Goal: Task Accomplishment & Management: Manage account settings

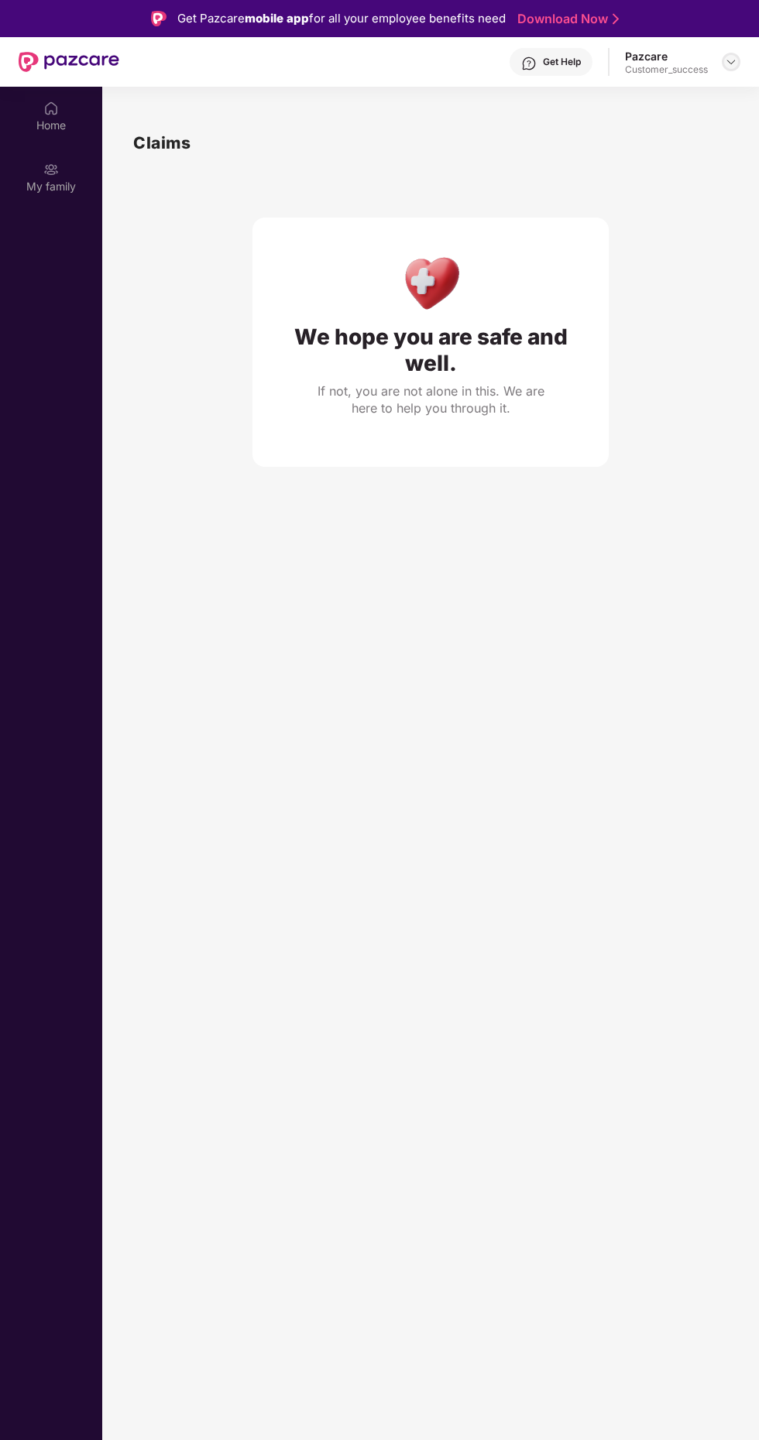
click at [726, 62] on img at bounding box center [731, 62] width 12 height 12
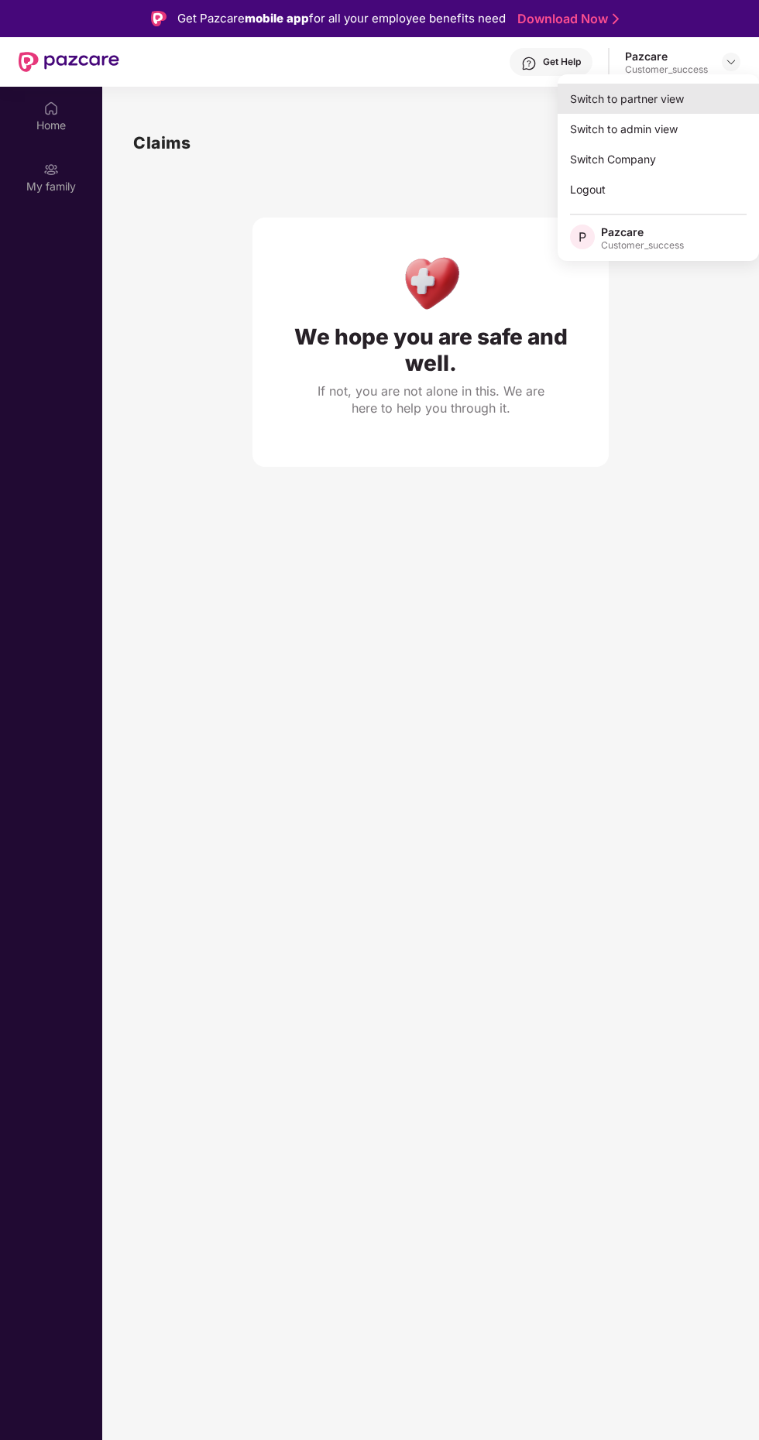
click at [649, 95] on div "Switch to partner view" at bounding box center [657, 99] width 201 height 30
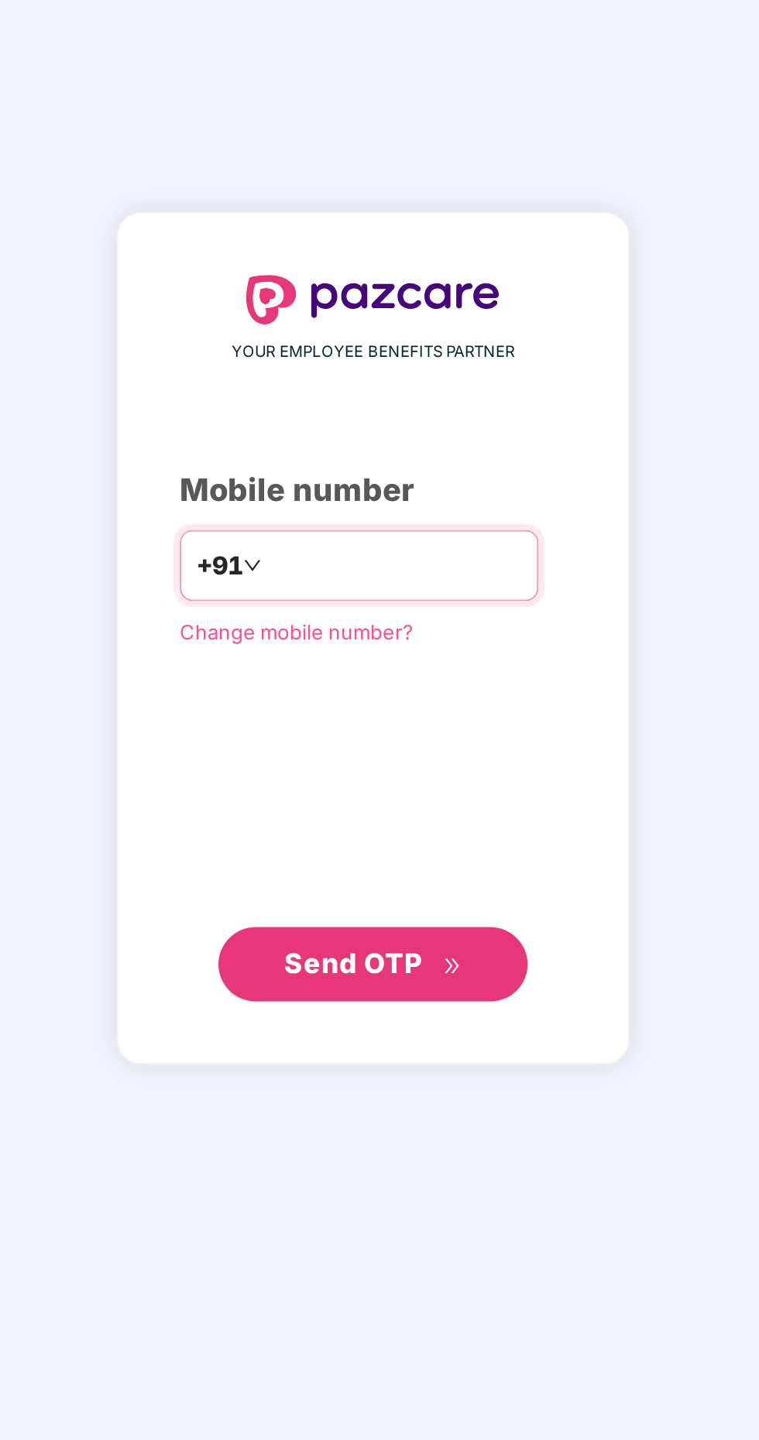
click at [364, 724] on input "number" at bounding box center [390, 711] width 127 height 25
type input "**********"
click at [389, 919] on span "Send OTP" at bounding box center [369, 911] width 69 height 16
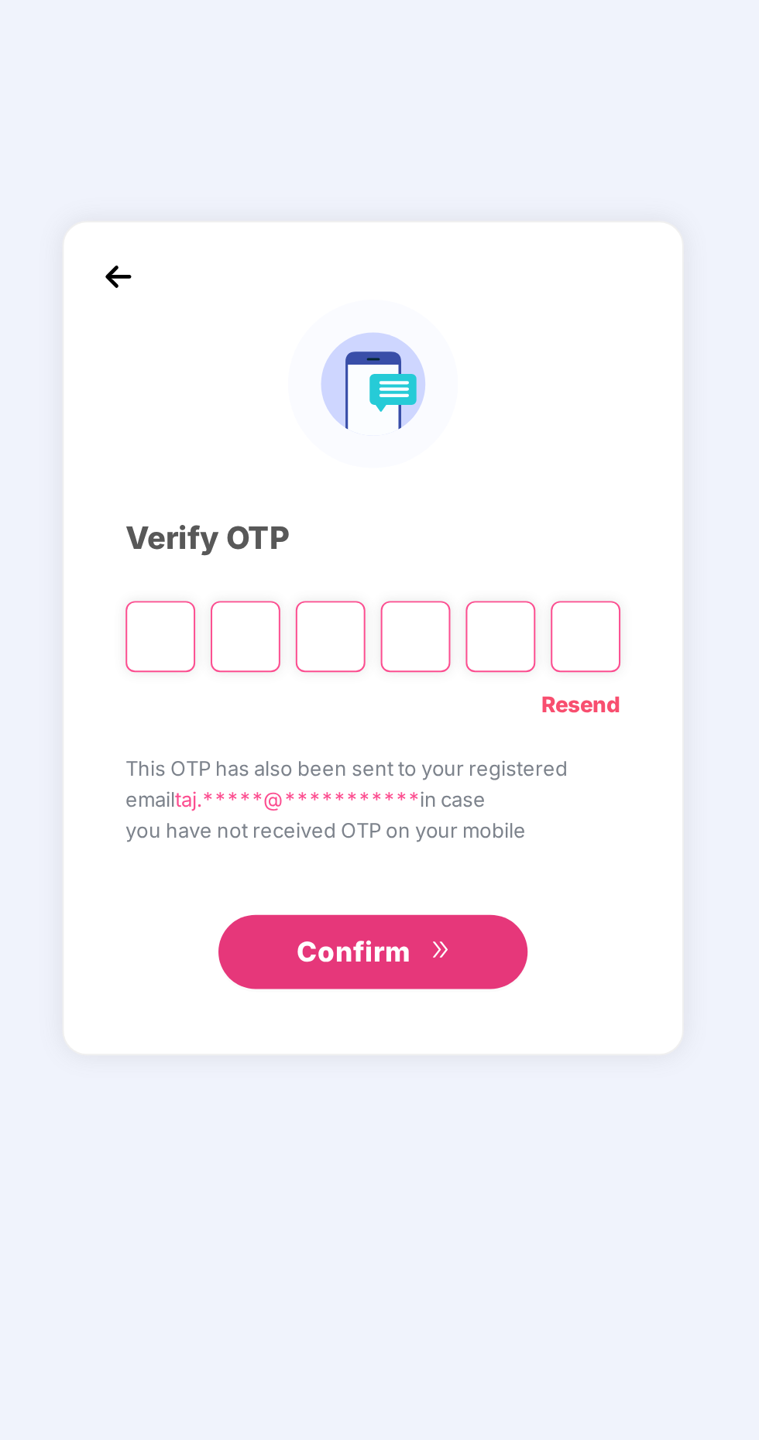
scroll to position [4, 0]
type input "*"
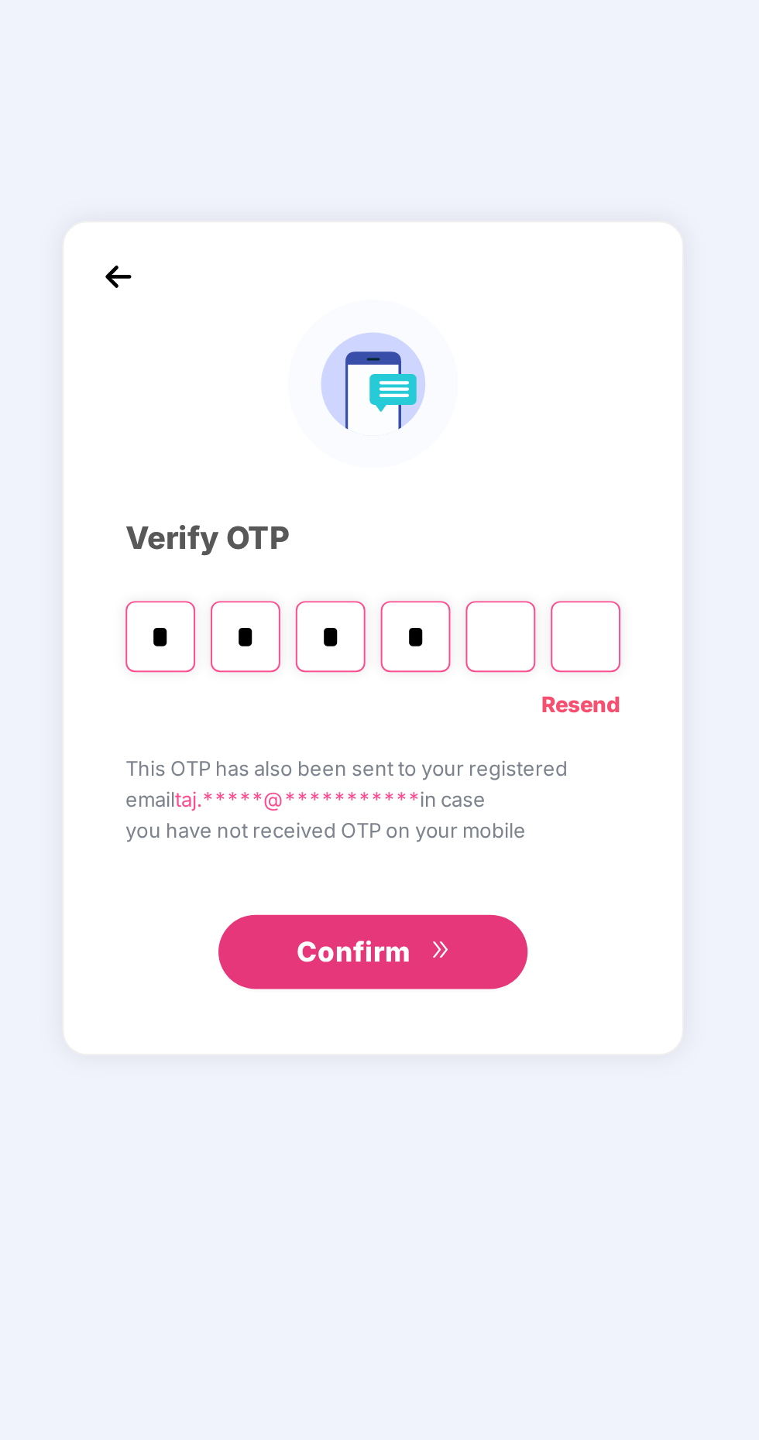
type input "*"
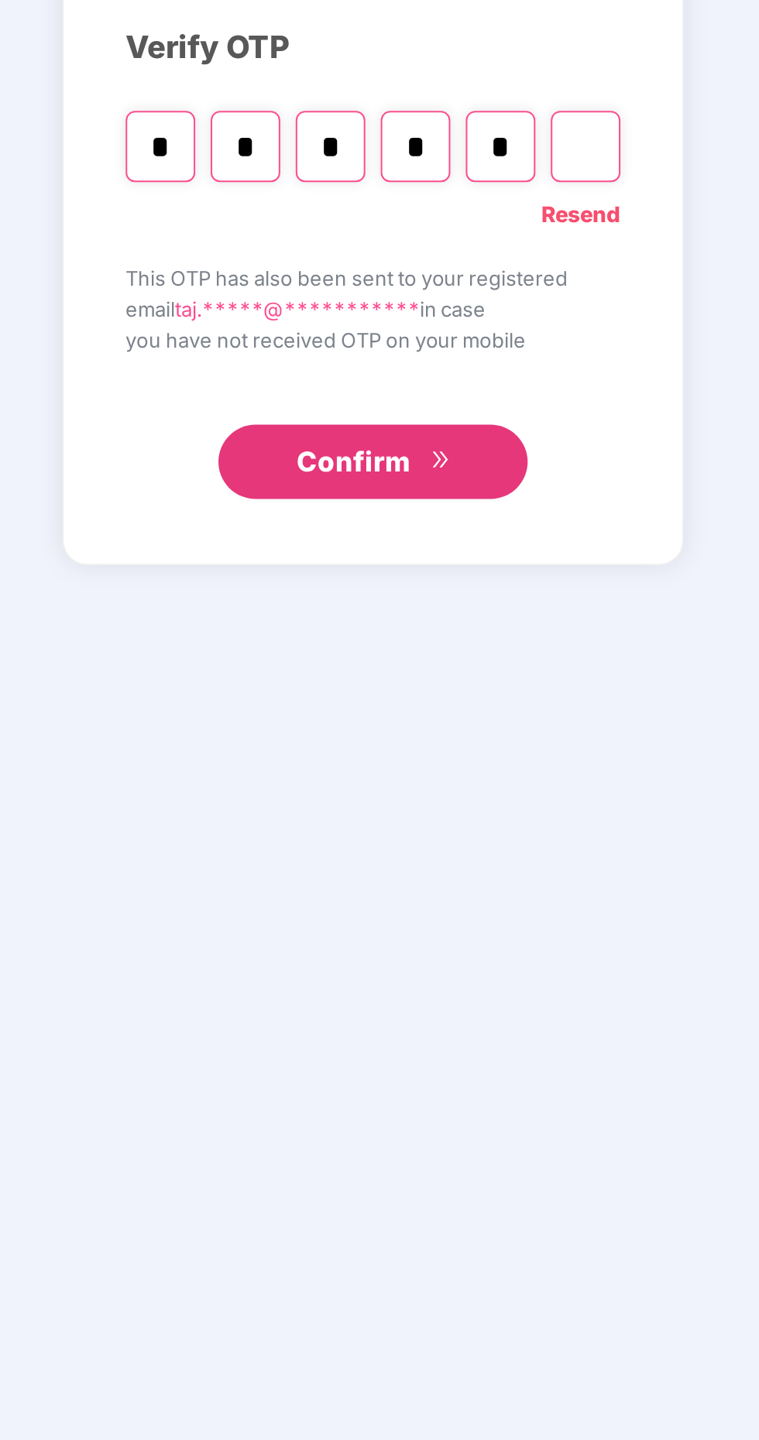
click at [399, 923] on button "Confirm" at bounding box center [379, 904] width 155 height 37
click at [348, 765] on input "*" at bounding box center [358, 747] width 35 height 36
click at [303, 765] on input "*" at bounding box center [315, 747] width 35 height 36
type input "*"
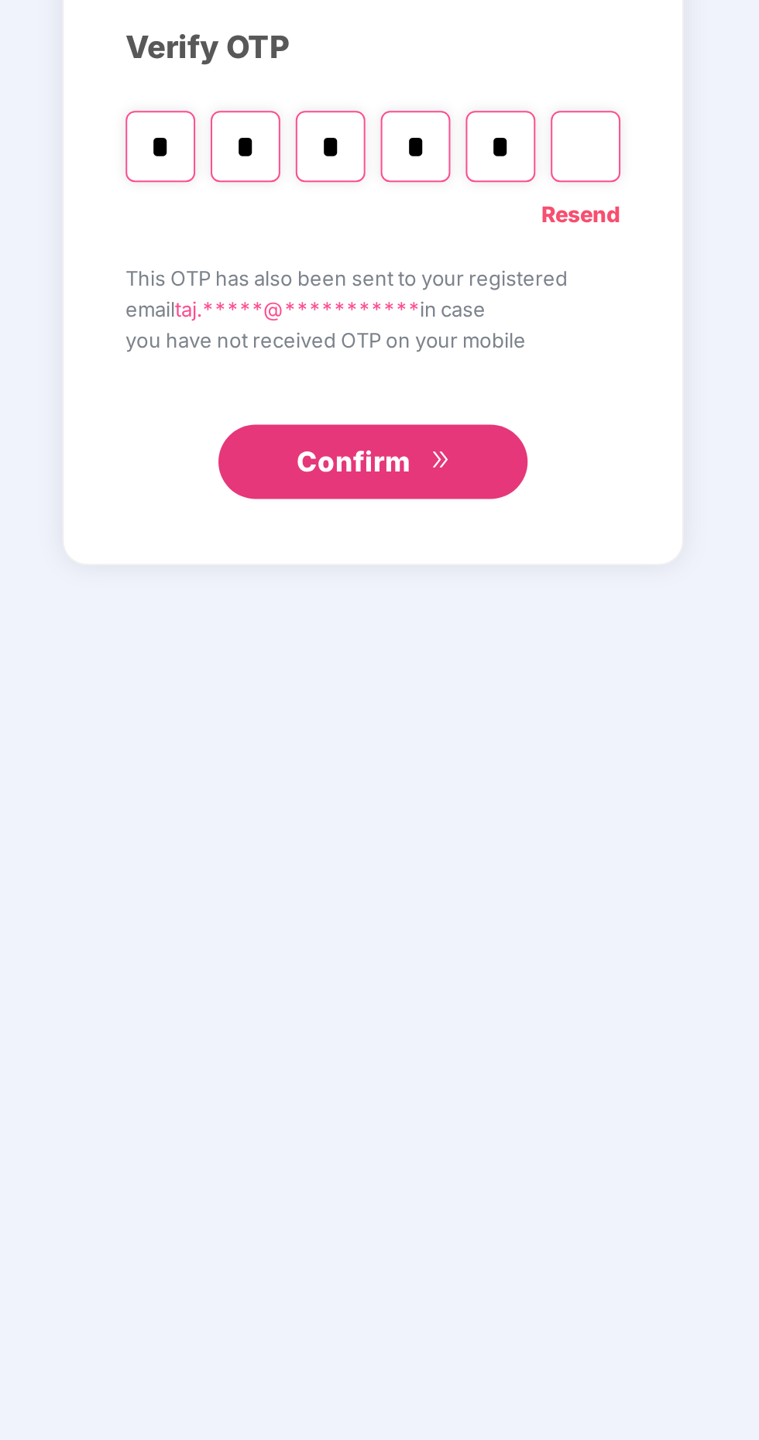
type input "*"
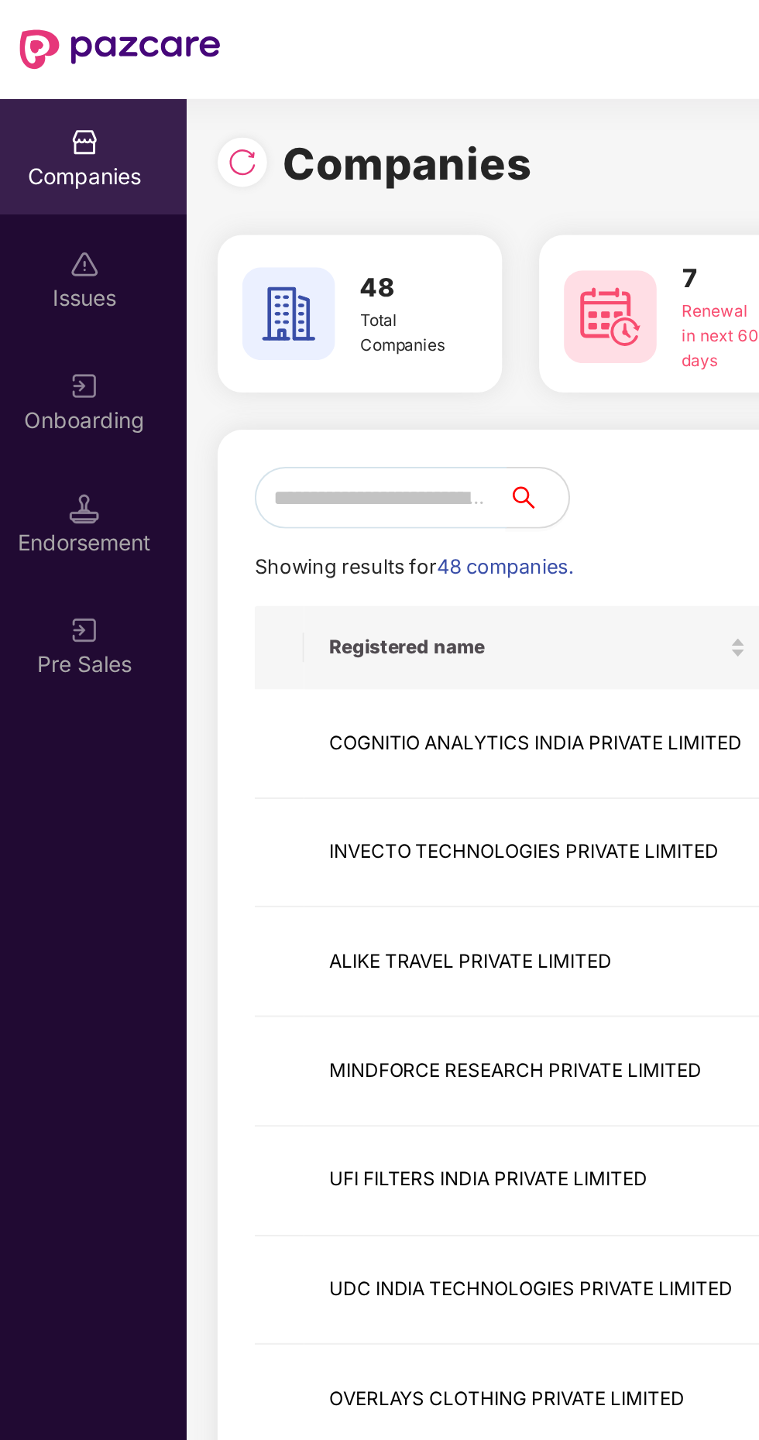
click at [201, 242] on input "text" at bounding box center [199, 249] width 126 height 31
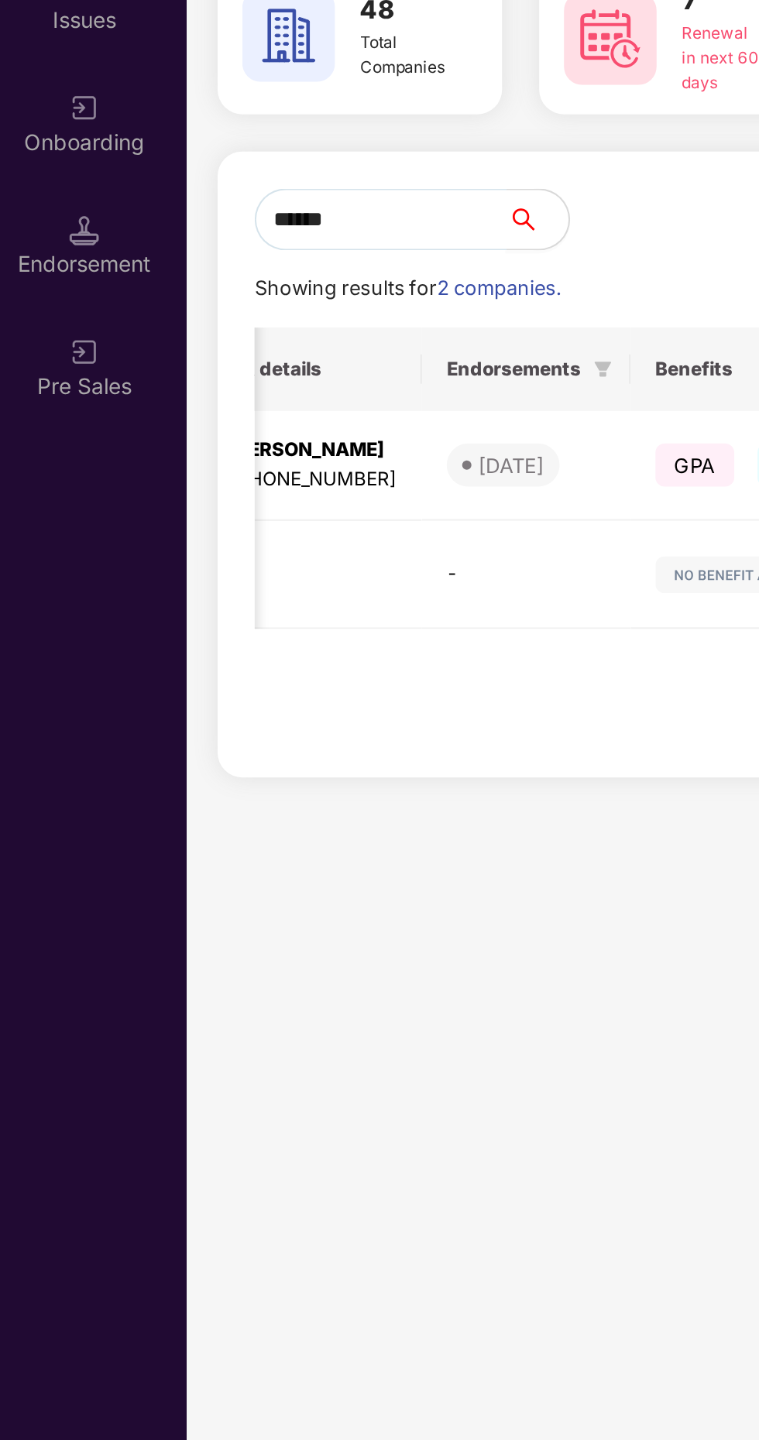
scroll to position [0, 584]
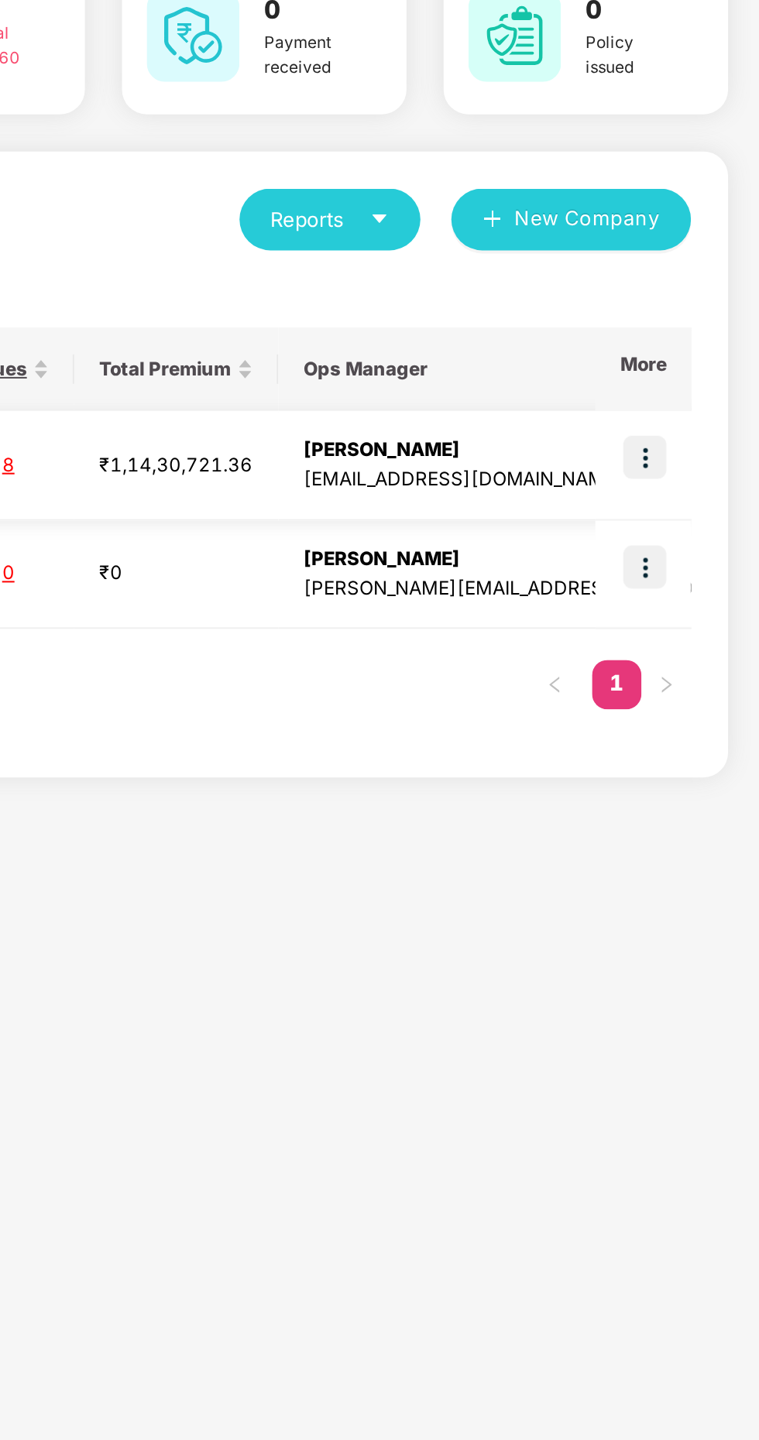
type input "******"
click at [701, 371] on img at bounding box center [701, 369] width 22 height 22
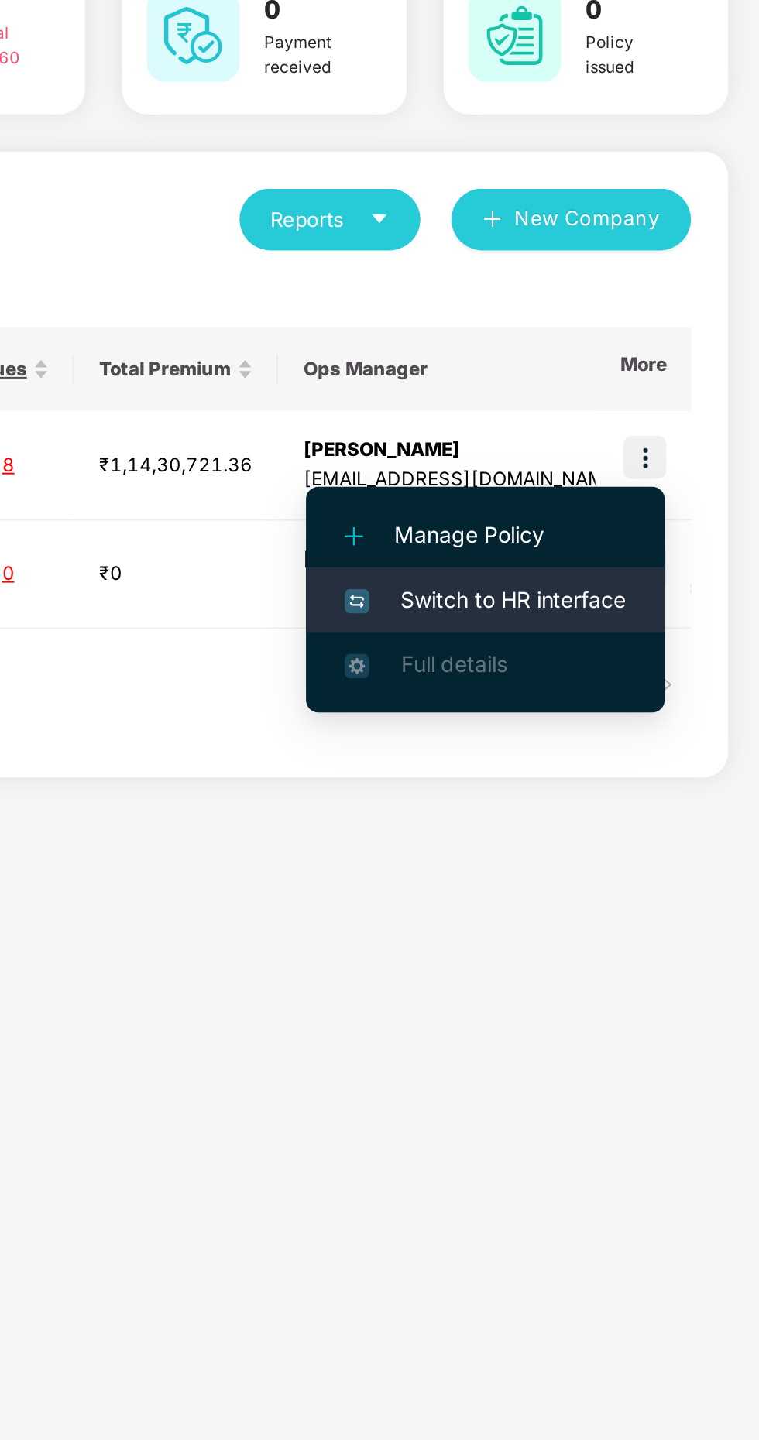
click at [623, 444] on span "Switch to HR interface" at bounding box center [621, 439] width 141 height 17
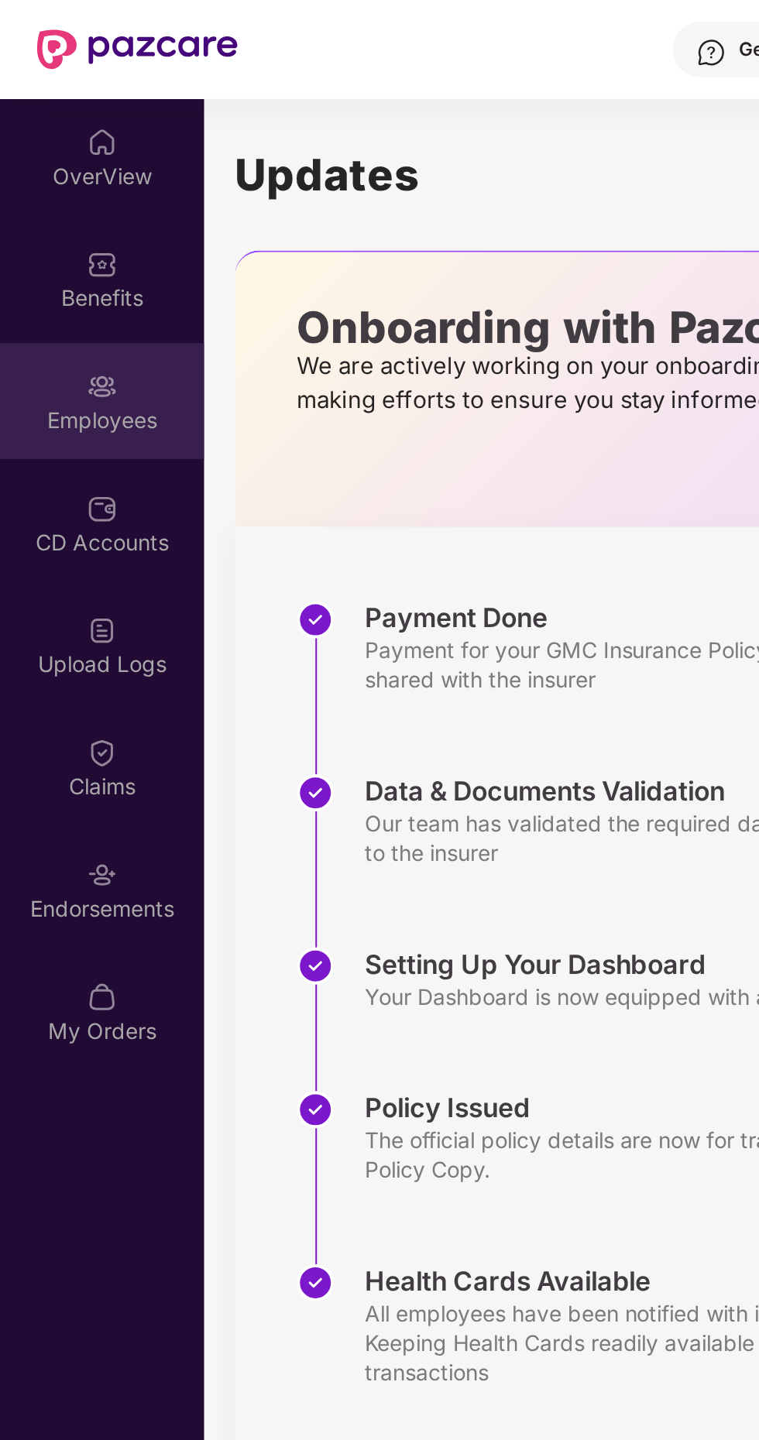
click at [53, 205] on div "Employees" at bounding box center [51, 210] width 102 height 15
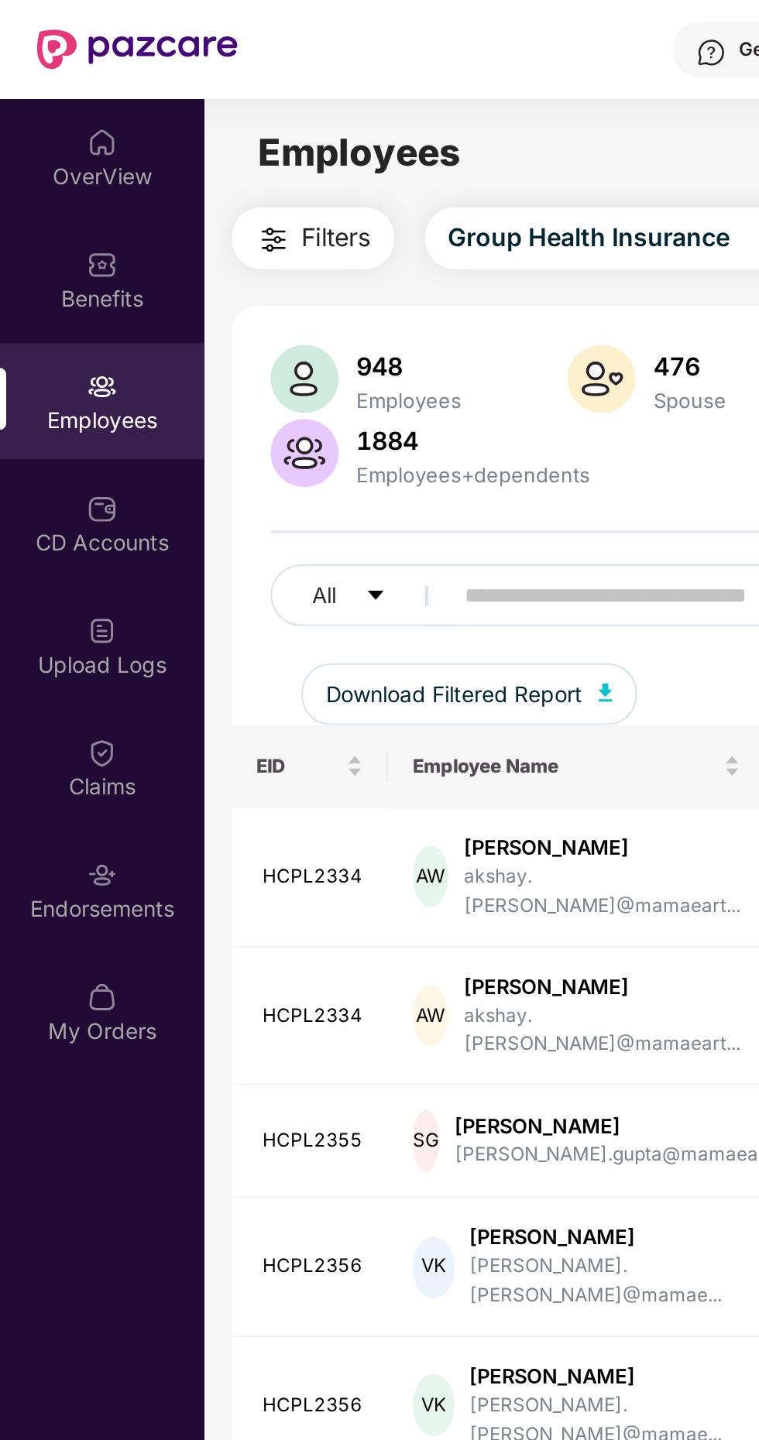
click at [265, 296] on input "text" at bounding box center [372, 297] width 278 height 23
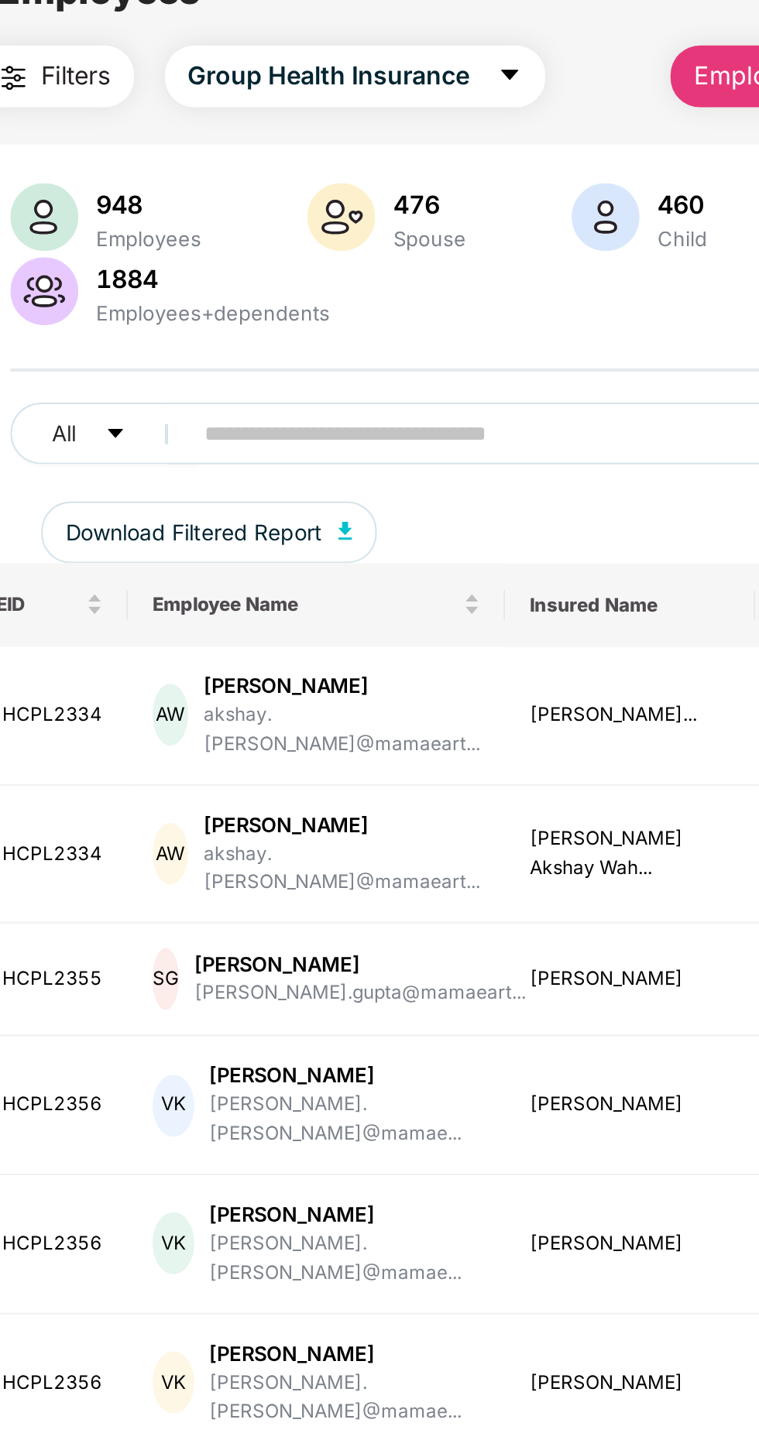
paste input "**********"
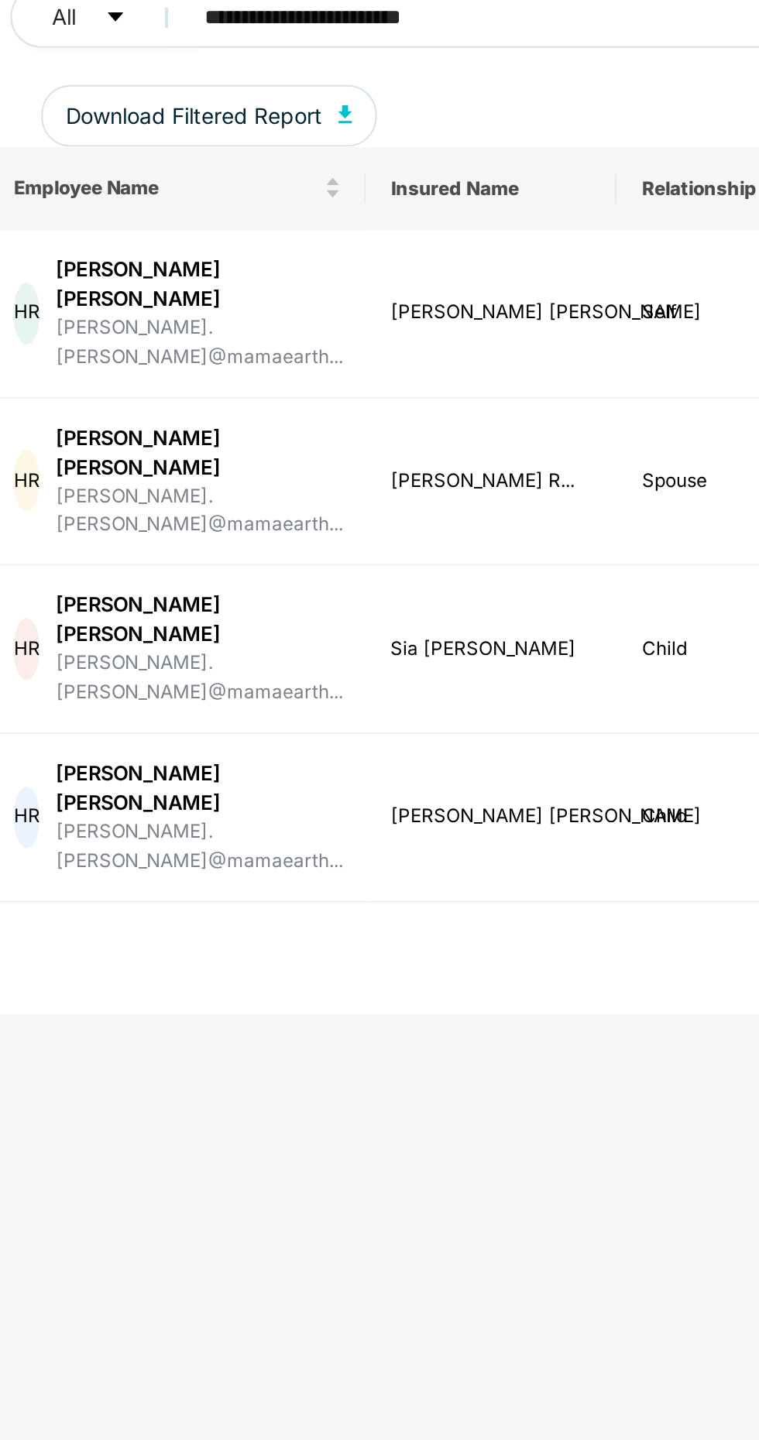
scroll to position [47, 0]
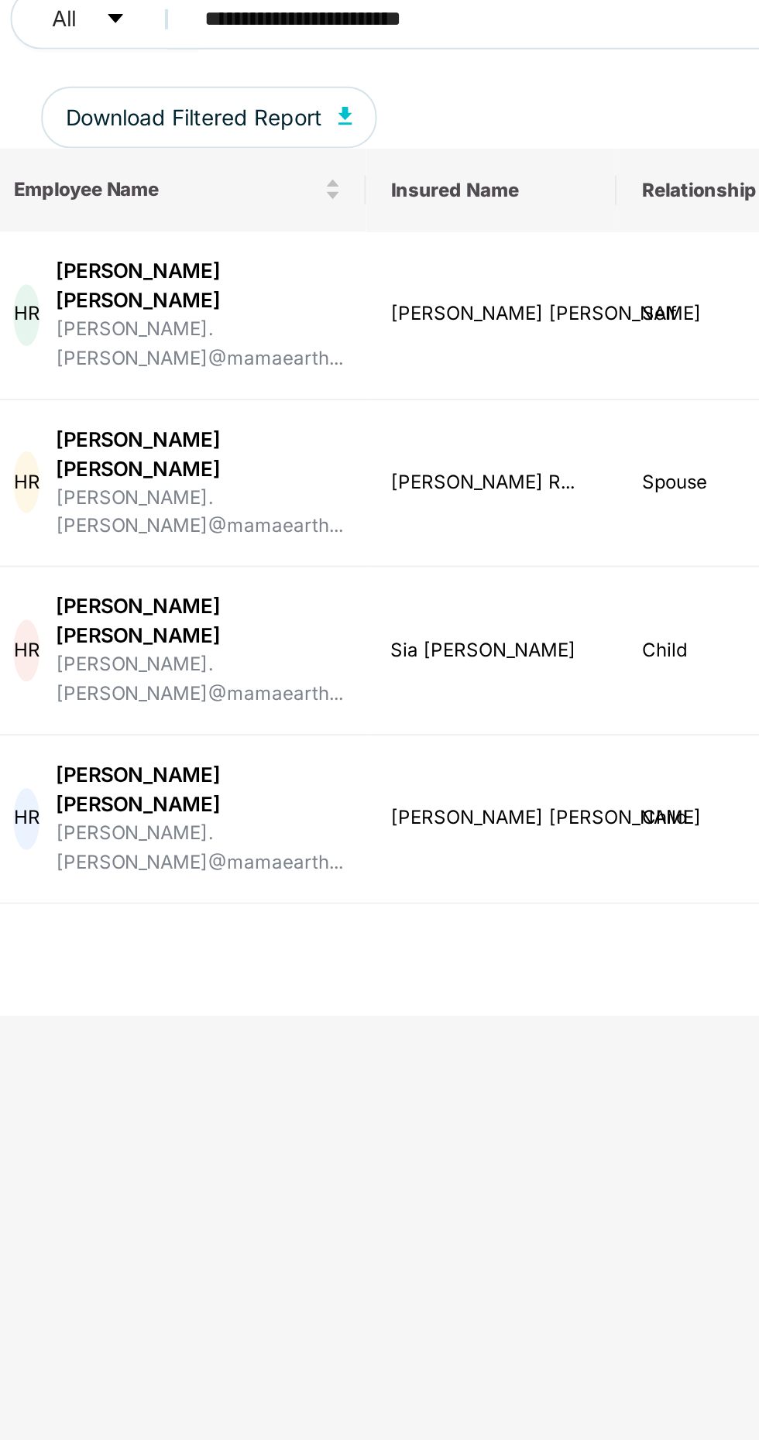
type input "**********"
